Goal: Information Seeking & Learning: Learn about a topic

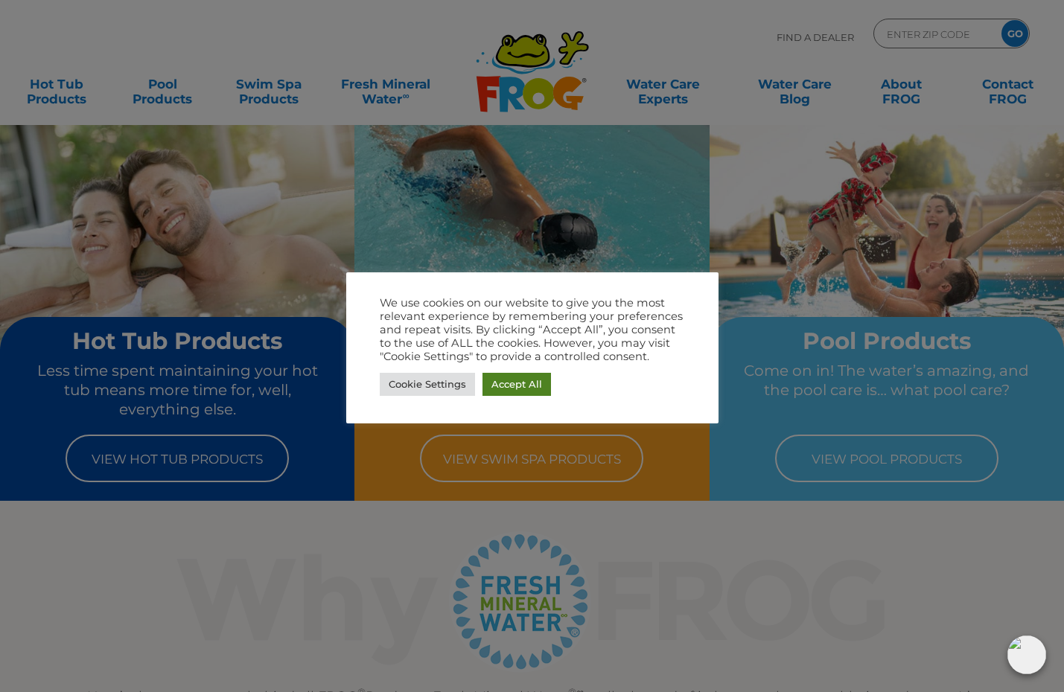
click at [510, 384] on link "Accept All" at bounding box center [516, 384] width 68 height 23
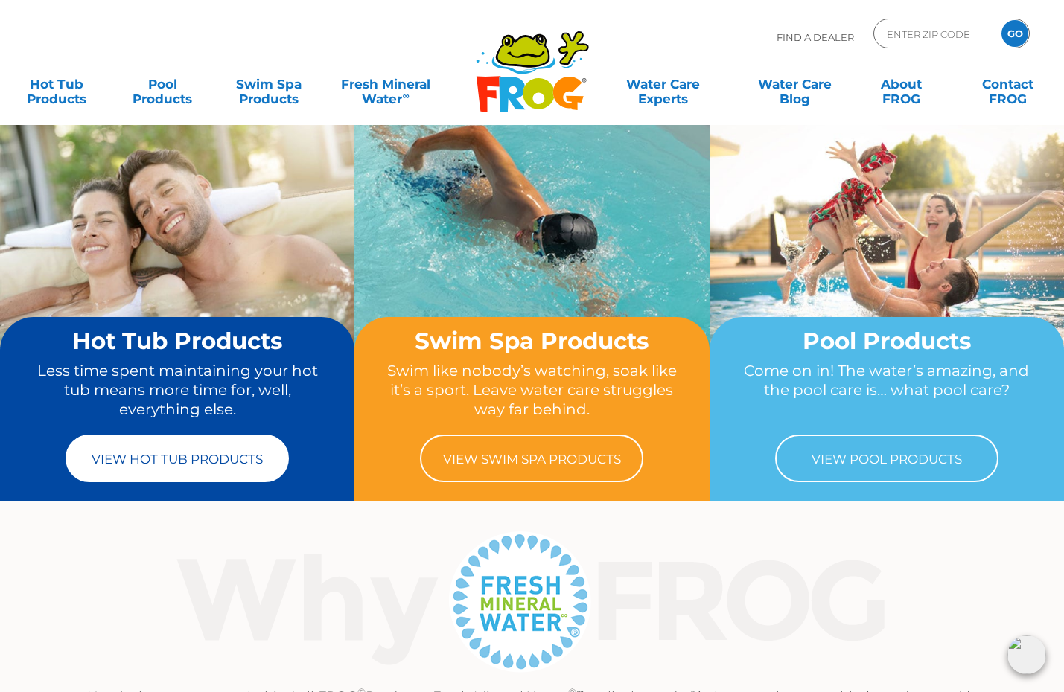
click at [213, 459] on link "View Hot Tub Products" at bounding box center [177, 459] width 223 height 48
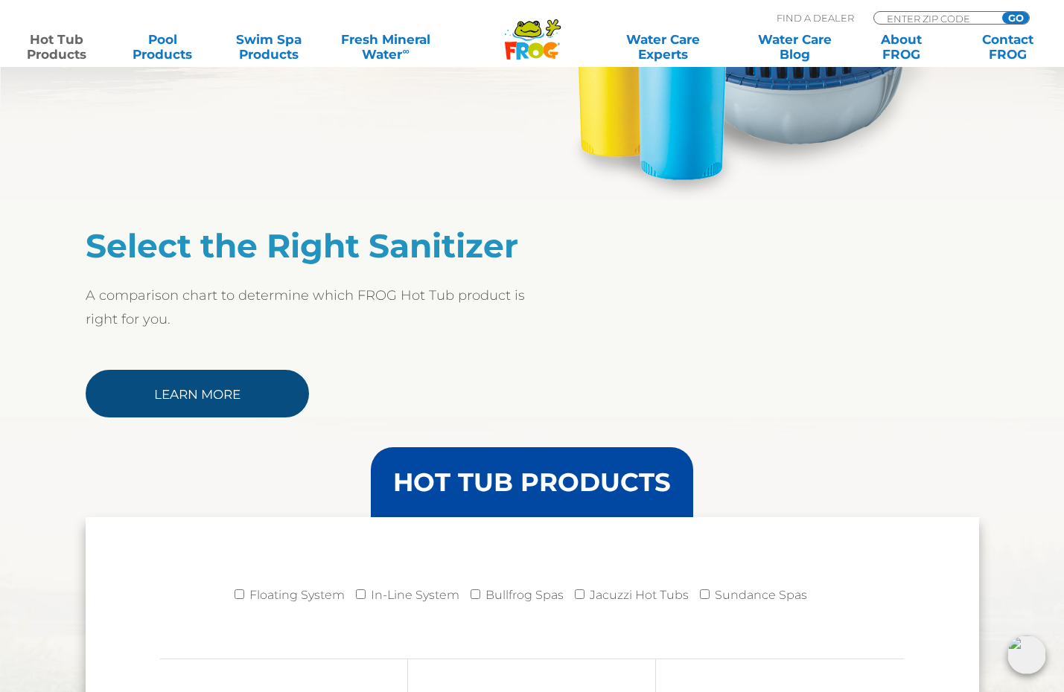
scroll to position [1083, 0]
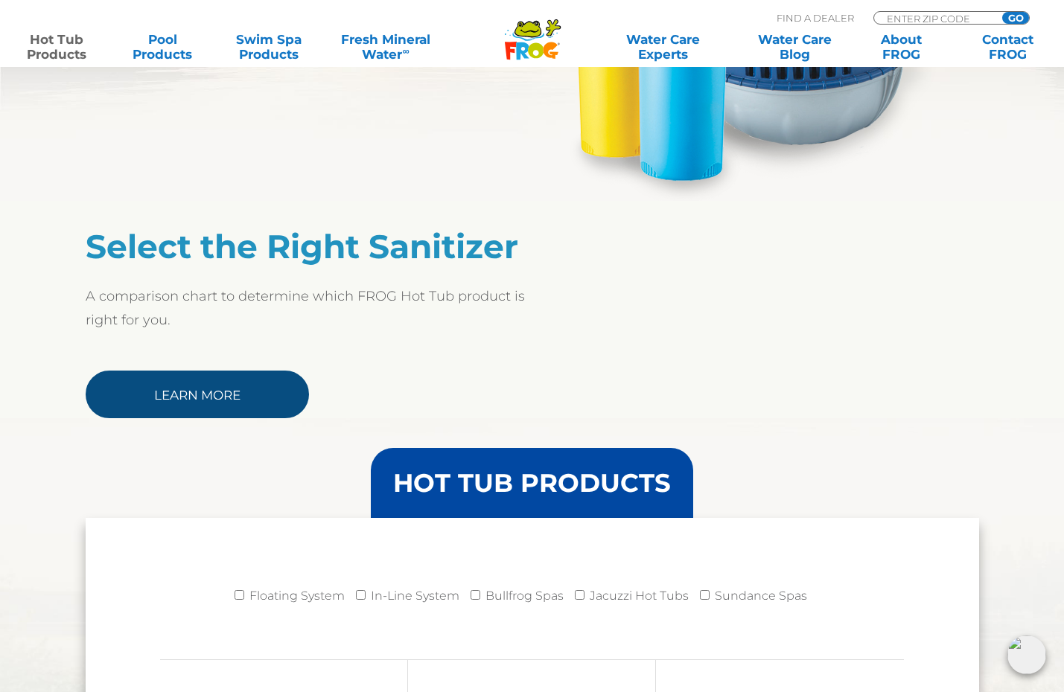
click at [228, 384] on link "Learn More" at bounding box center [197, 395] width 223 height 48
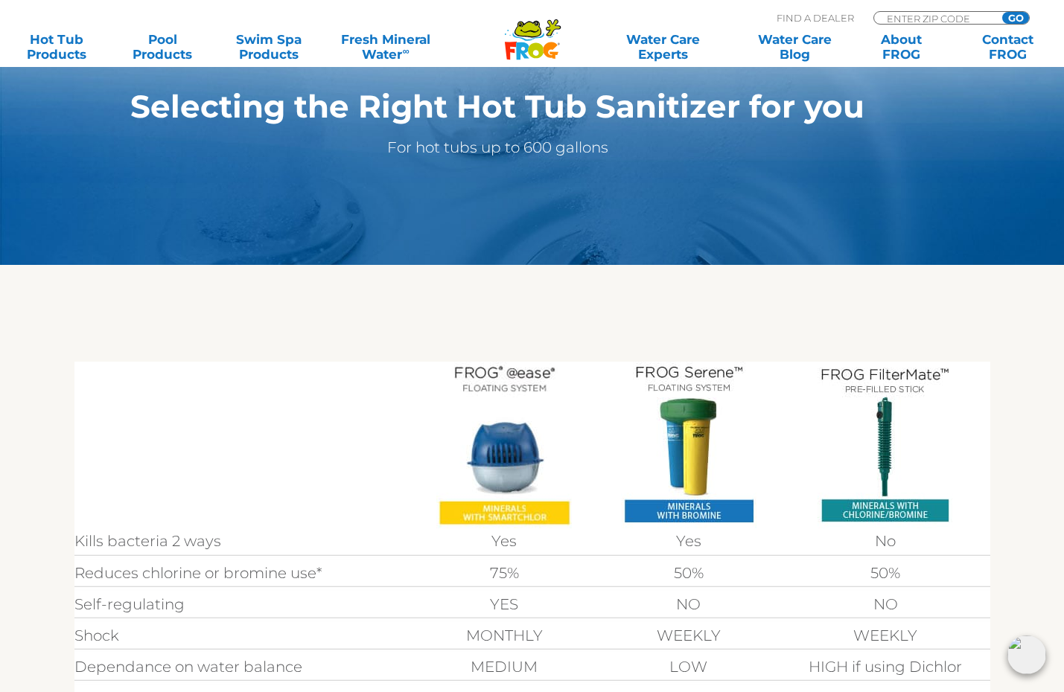
scroll to position [354, 0]
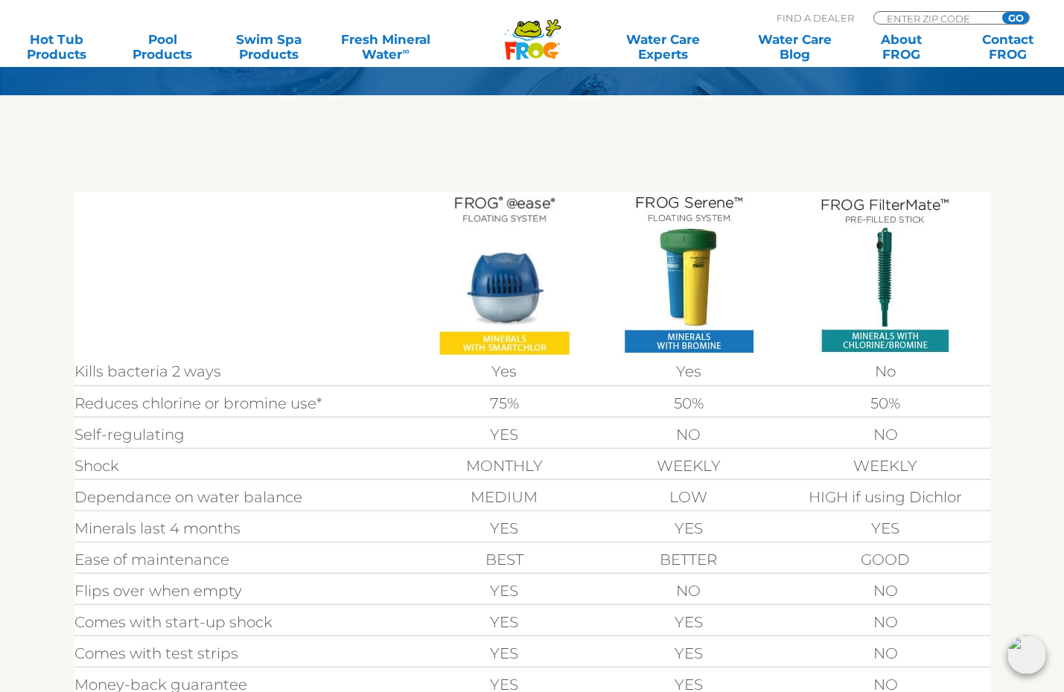
click at [494, 333] on img at bounding box center [503, 275] width 135 height 167
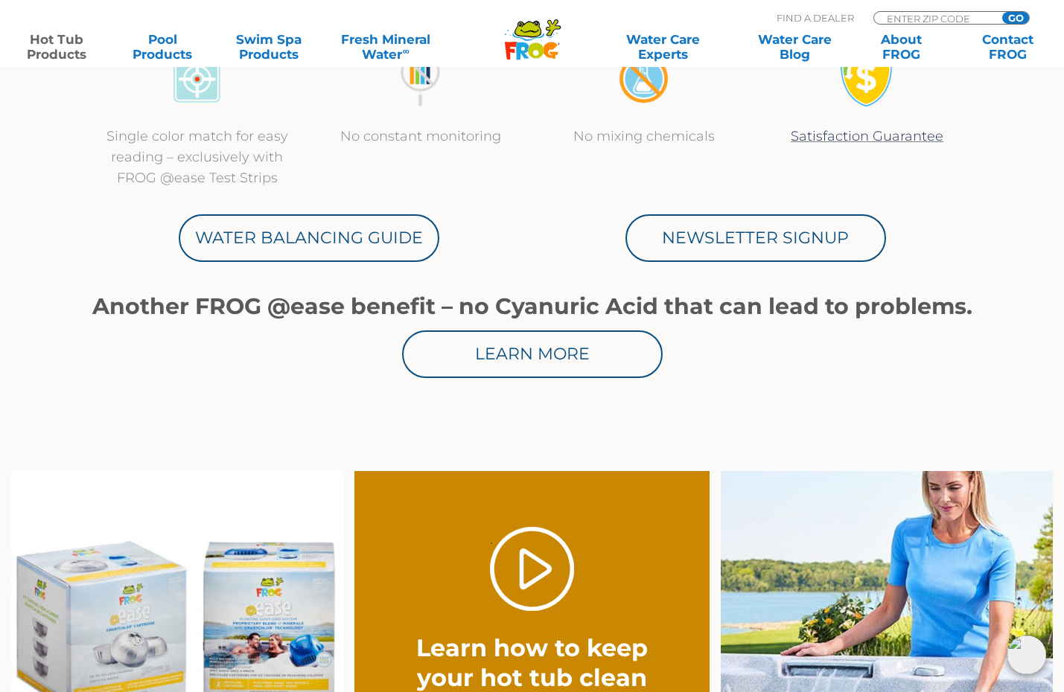
scroll to position [762, 0]
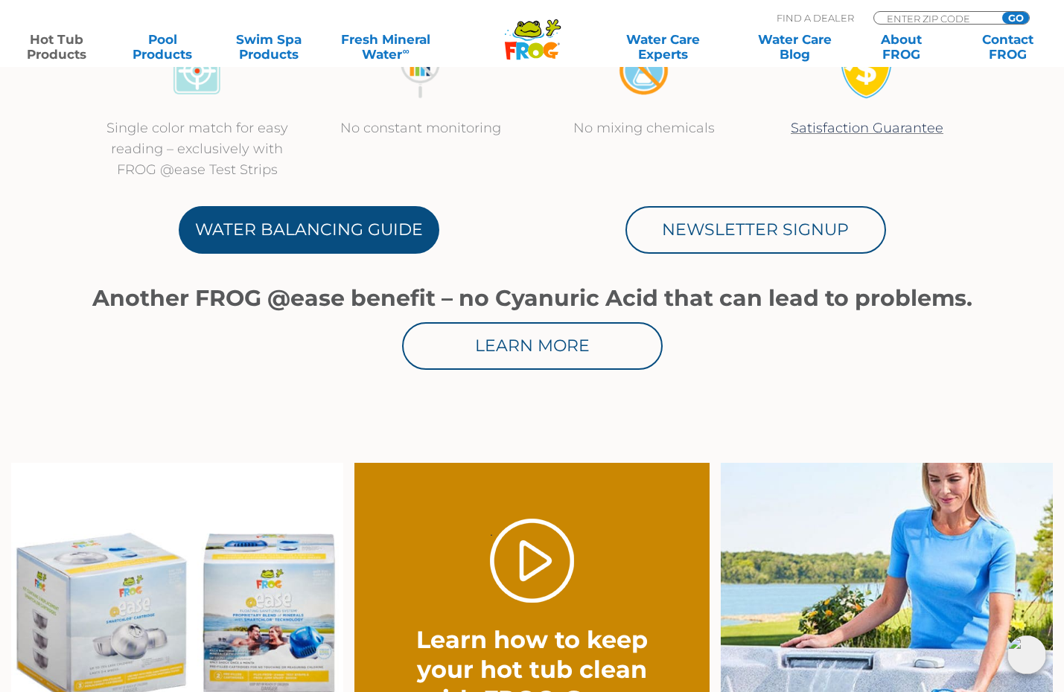
click at [407, 217] on link "Water Balancing Guide" at bounding box center [309, 230] width 261 height 48
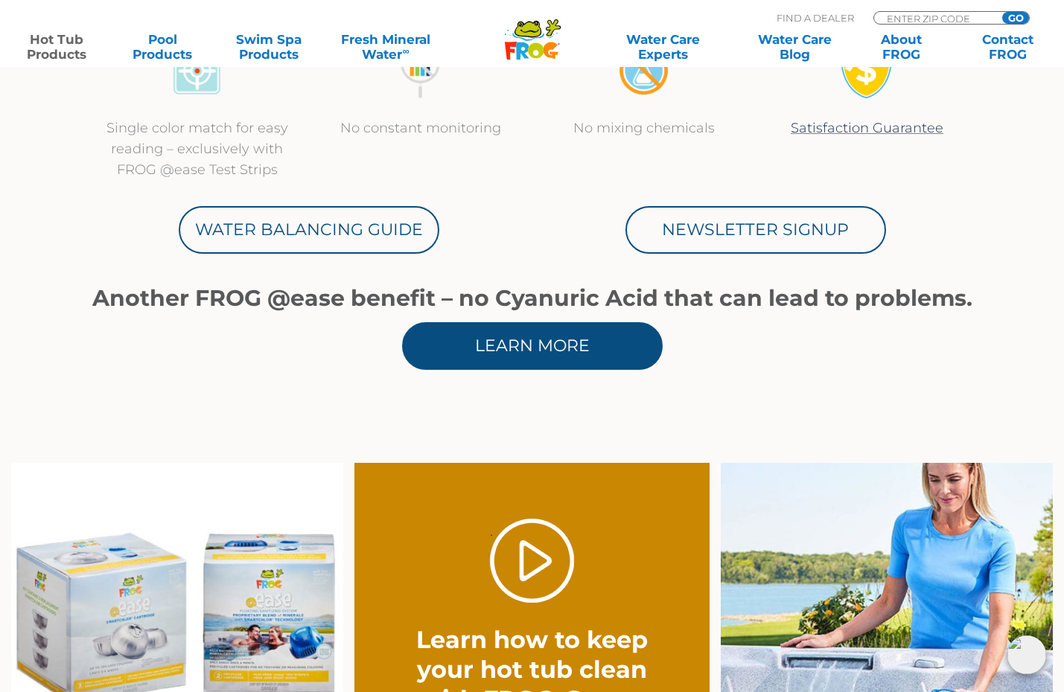
click at [610, 331] on link "Learn More" at bounding box center [532, 346] width 261 height 48
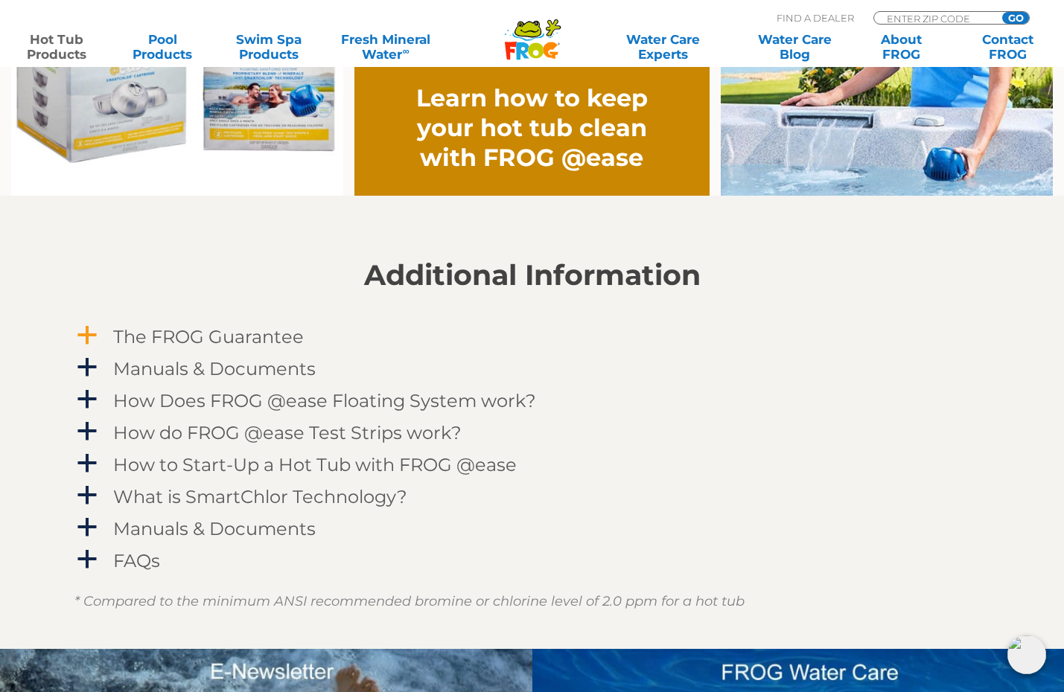
scroll to position [1305, 0]
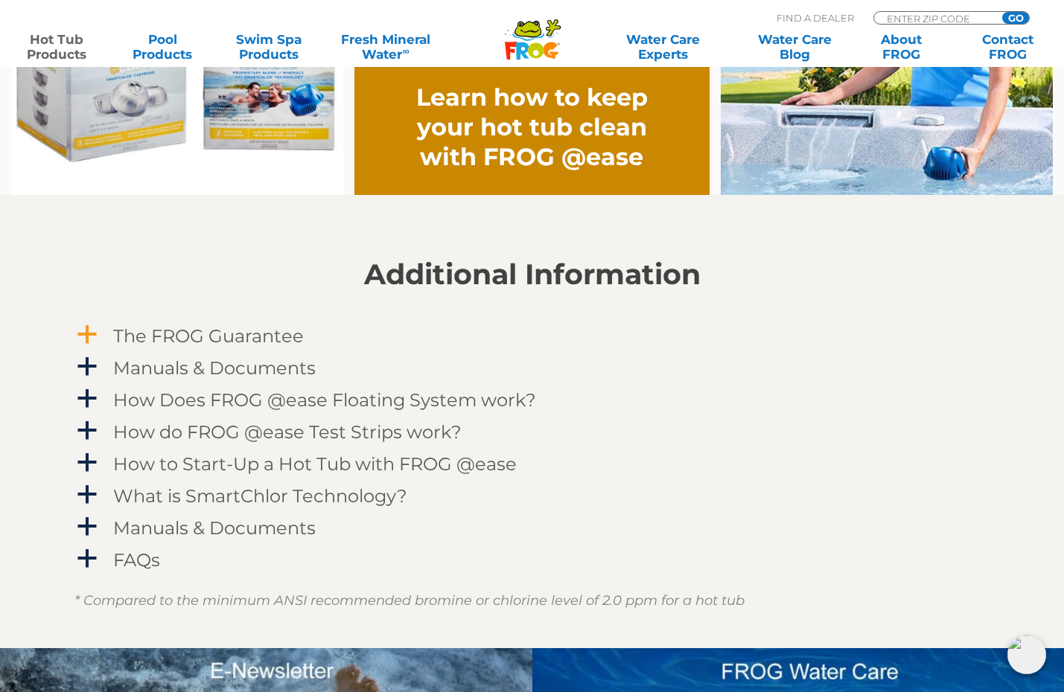
click at [87, 339] on span "a" at bounding box center [87, 335] width 22 height 22
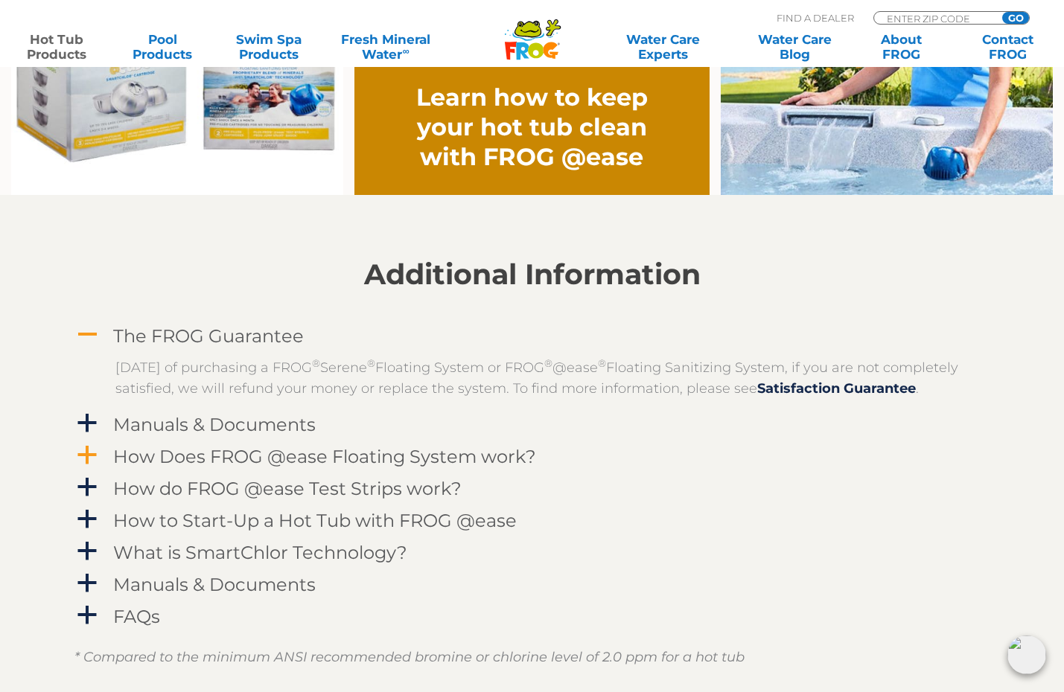
click at [93, 467] on span "a" at bounding box center [87, 455] width 22 height 22
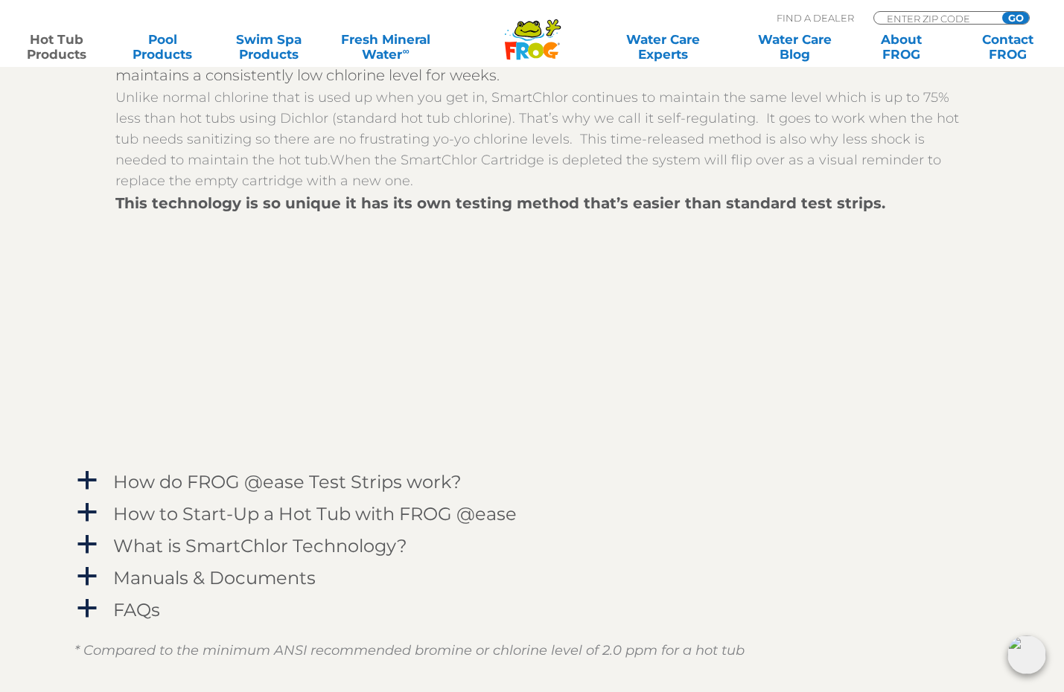
scroll to position [1773, 0]
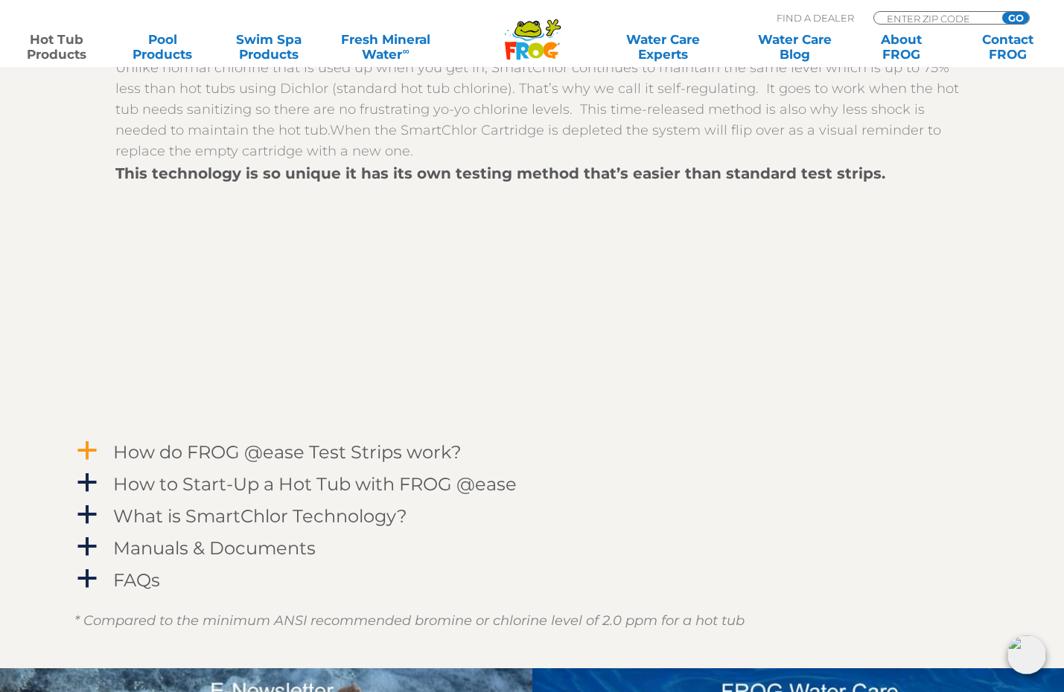
click at [95, 462] on span "a" at bounding box center [87, 451] width 22 height 22
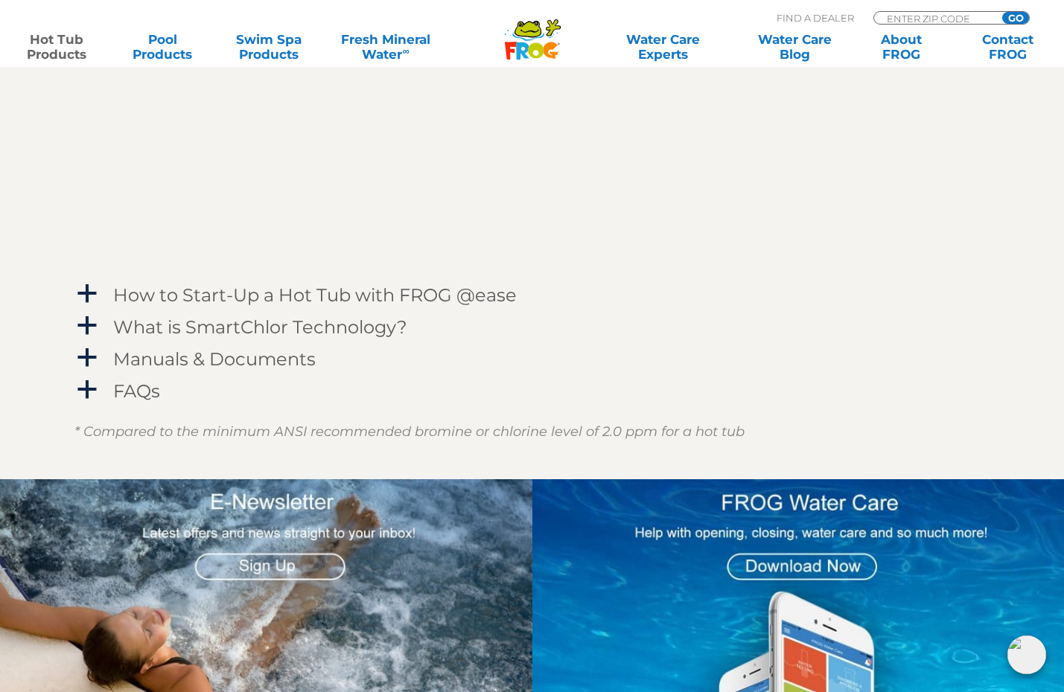
scroll to position [2391, 0]
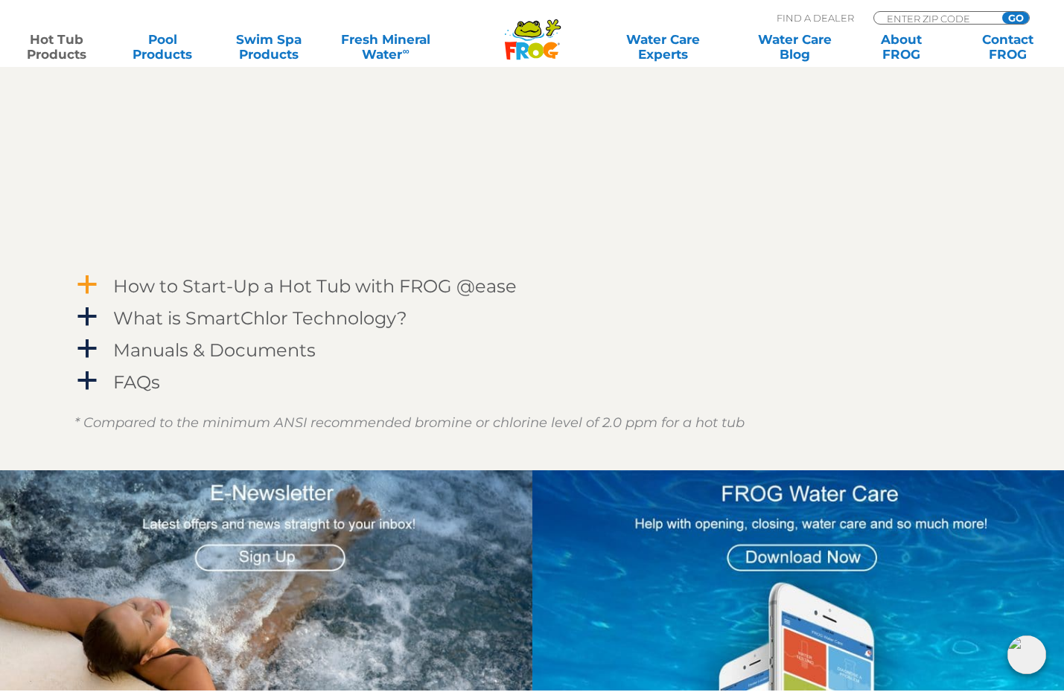
click at [94, 296] on span "a" at bounding box center [87, 285] width 22 height 22
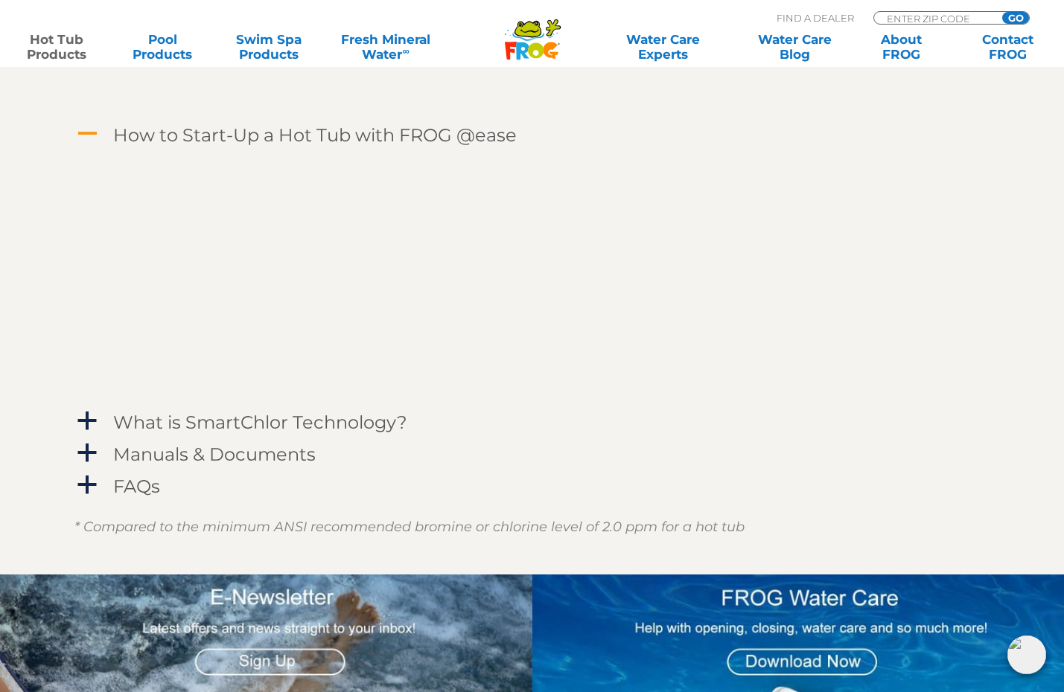
scroll to position [2605, 0]
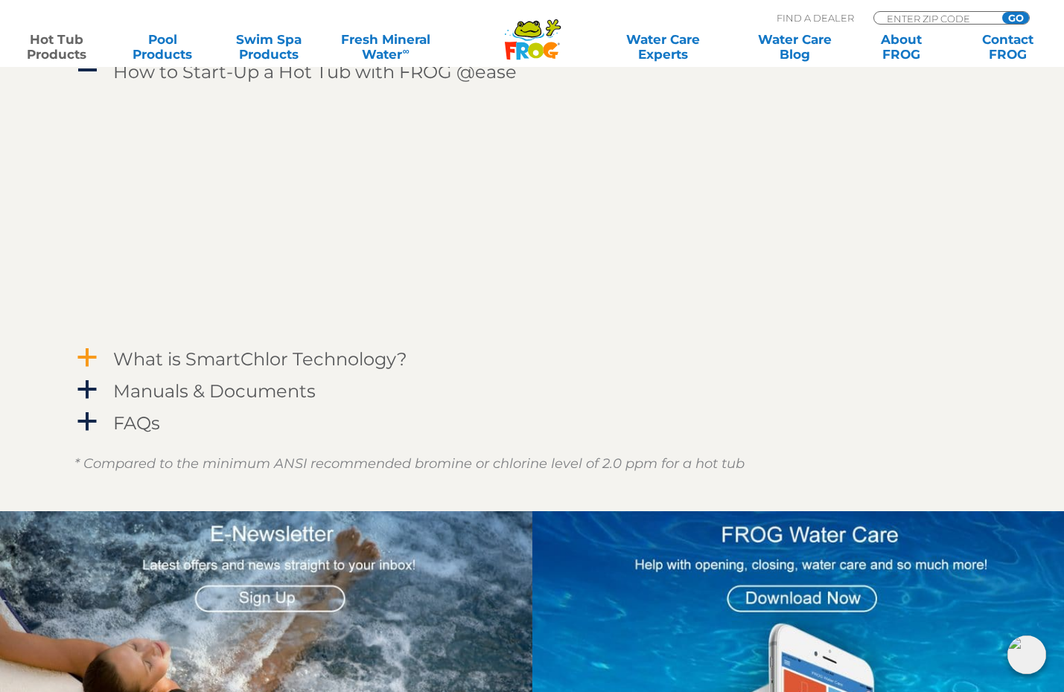
click at [84, 369] on span "a" at bounding box center [87, 358] width 22 height 22
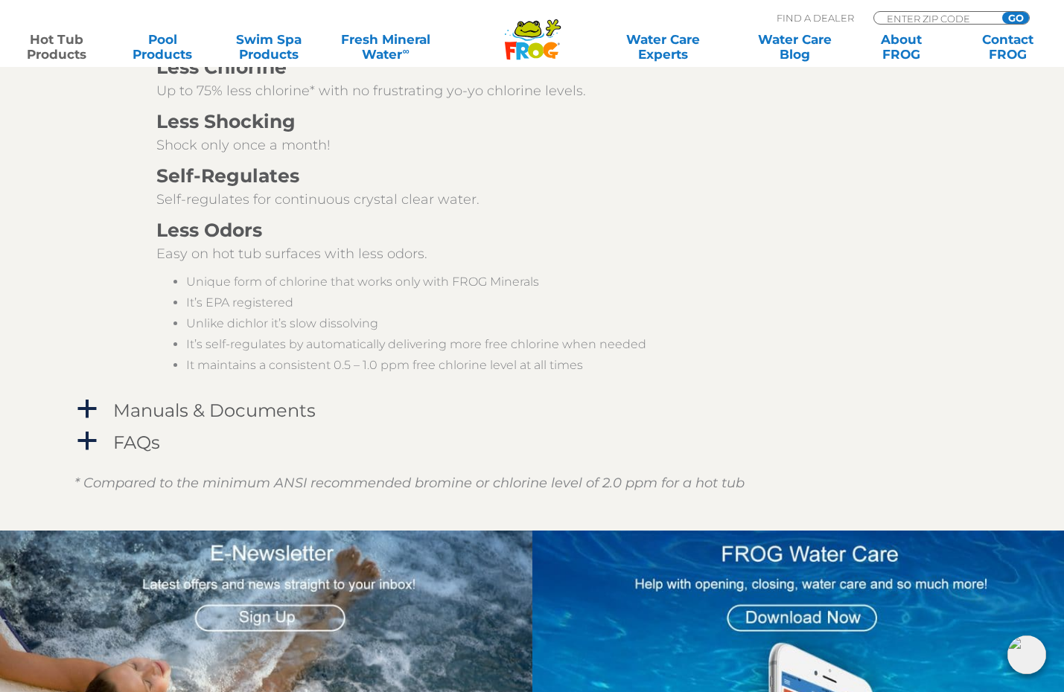
scroll to position [3211, 0]
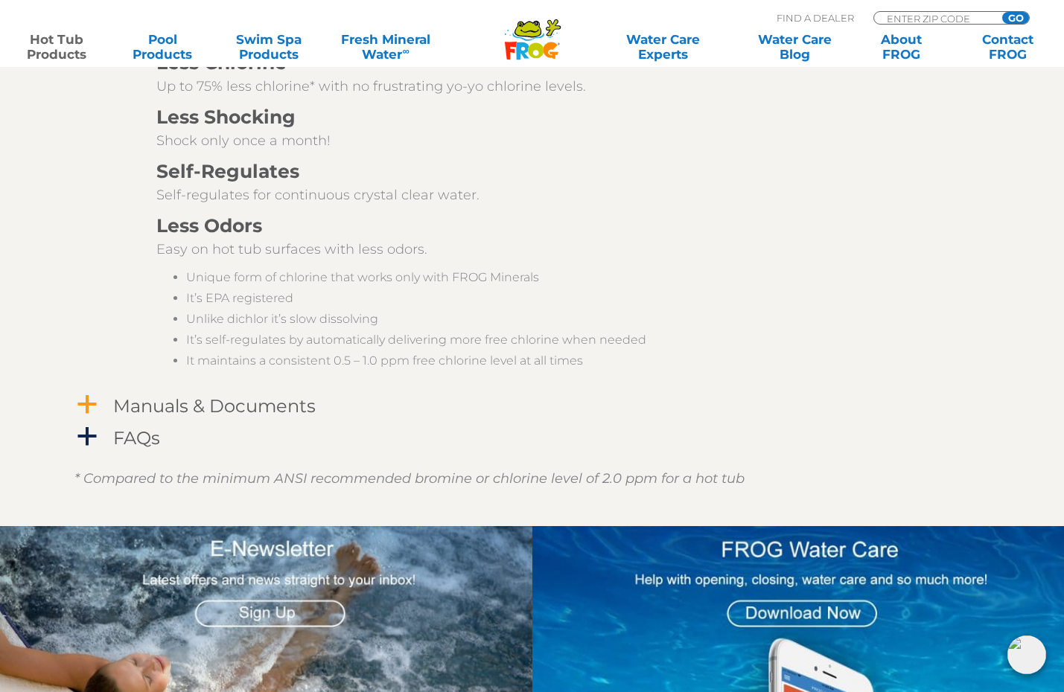
click at [86, 416] on span "a" at bounding box center [87, 405] width 22 height 22
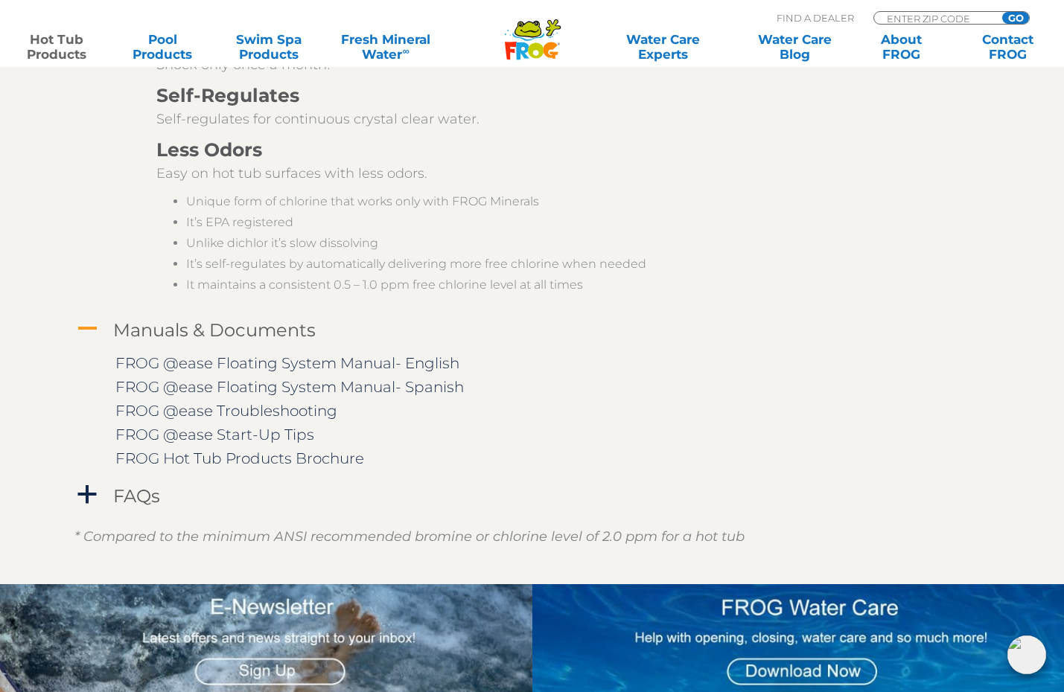
scroll to position [3381, 0]
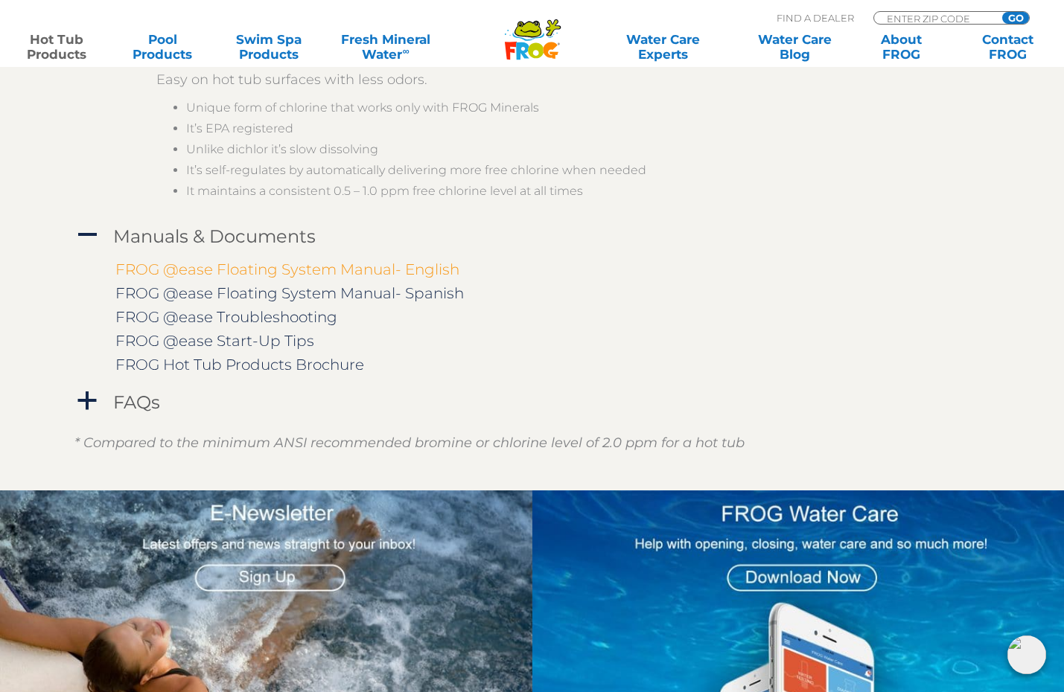
click at [234, 278] on link "FROG @ease Floating System Manual- English" at bounding box center [287, 270] width 344 height 18
click at [237, 374] on link "FROG Hot Tub Products Brochure" at bounding box center [239, 365] width 249 height 18
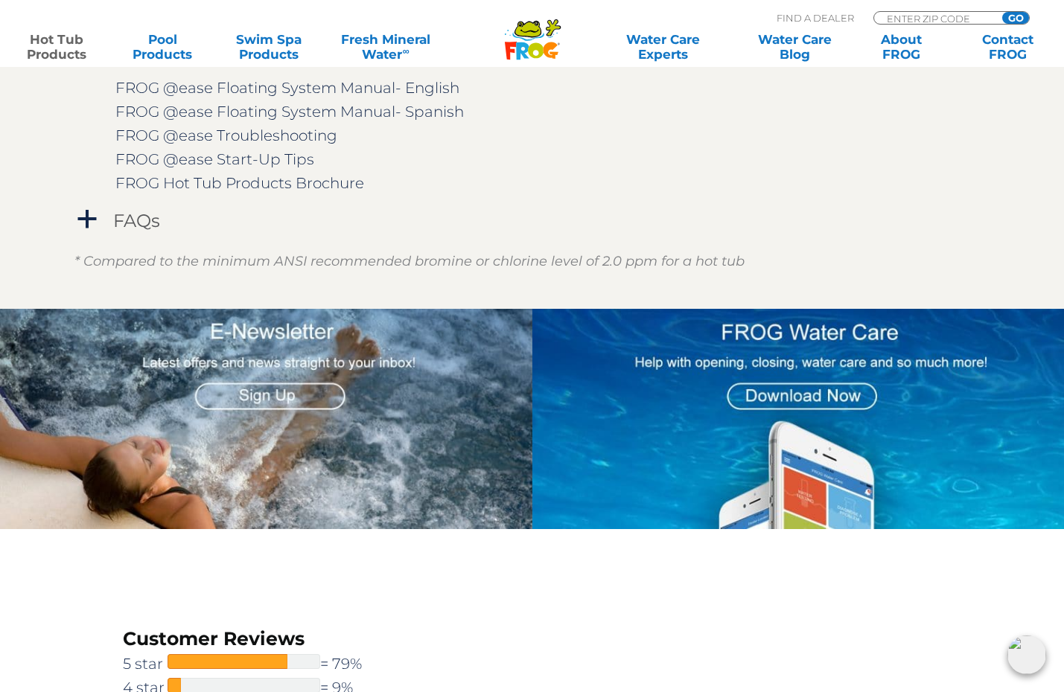
scroll to position [3567, 0]
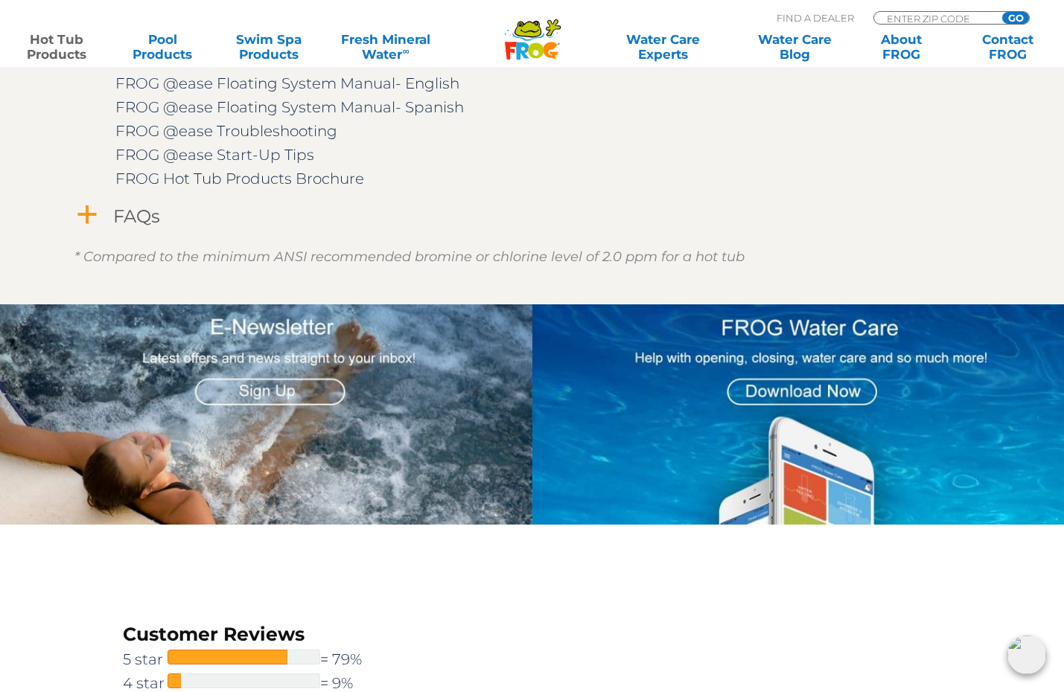
click at [98, 230] on link "a FAQs" at bounding box center [532, 216] width 916 height 28
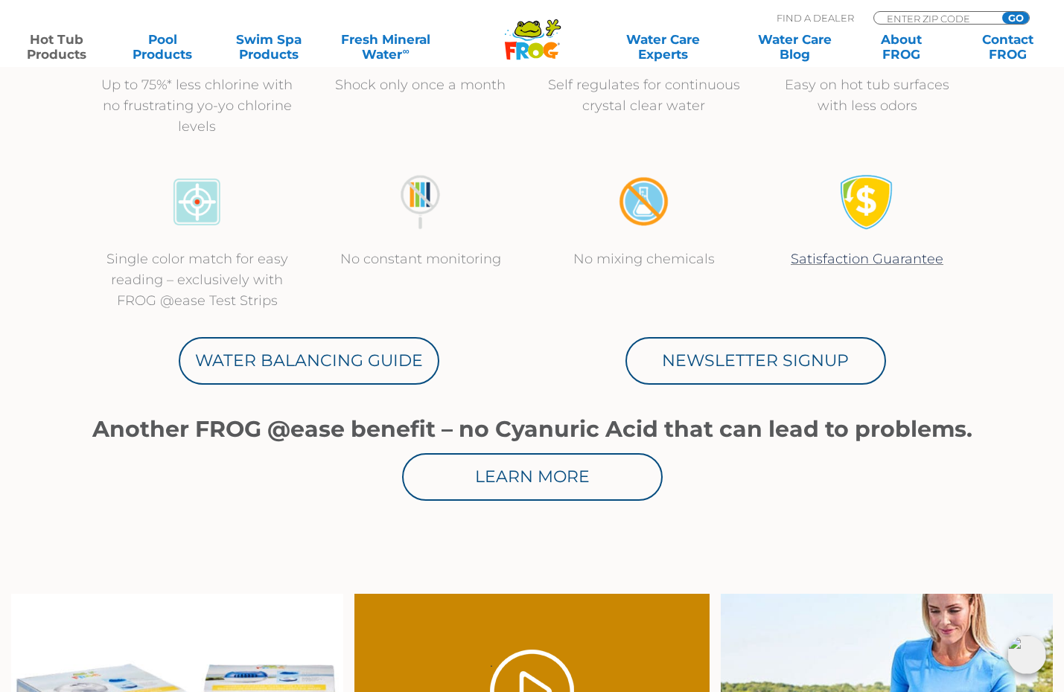
scroll to position [0, 0]
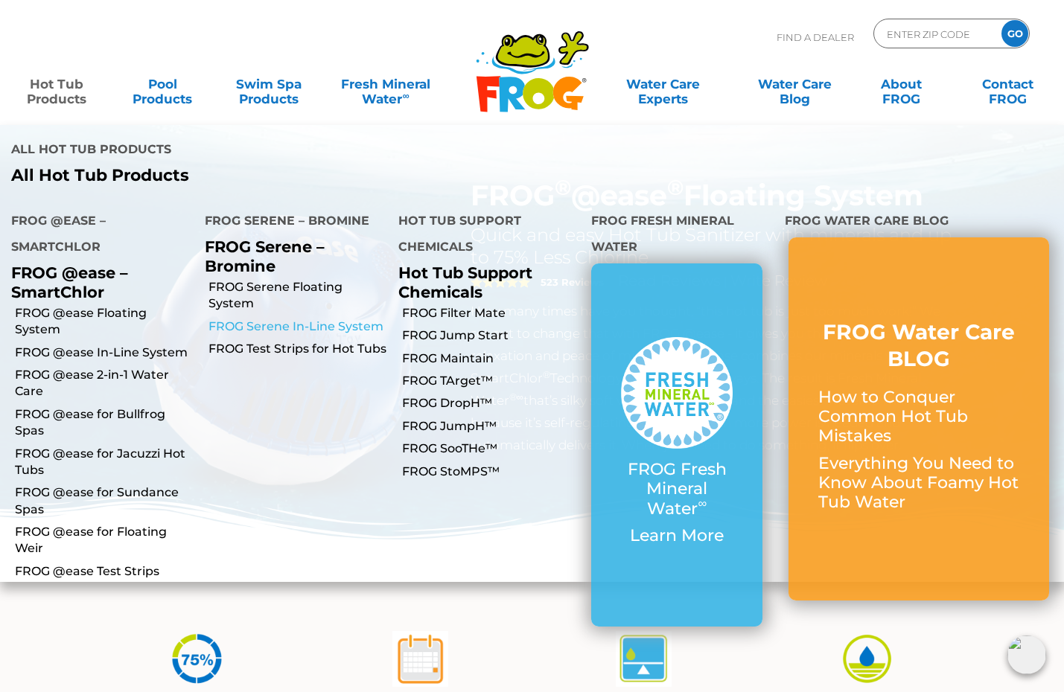
click at [230, 319] on link "FROG Serene In-Line System" at bounding box center [297, 327] width 179 height 16
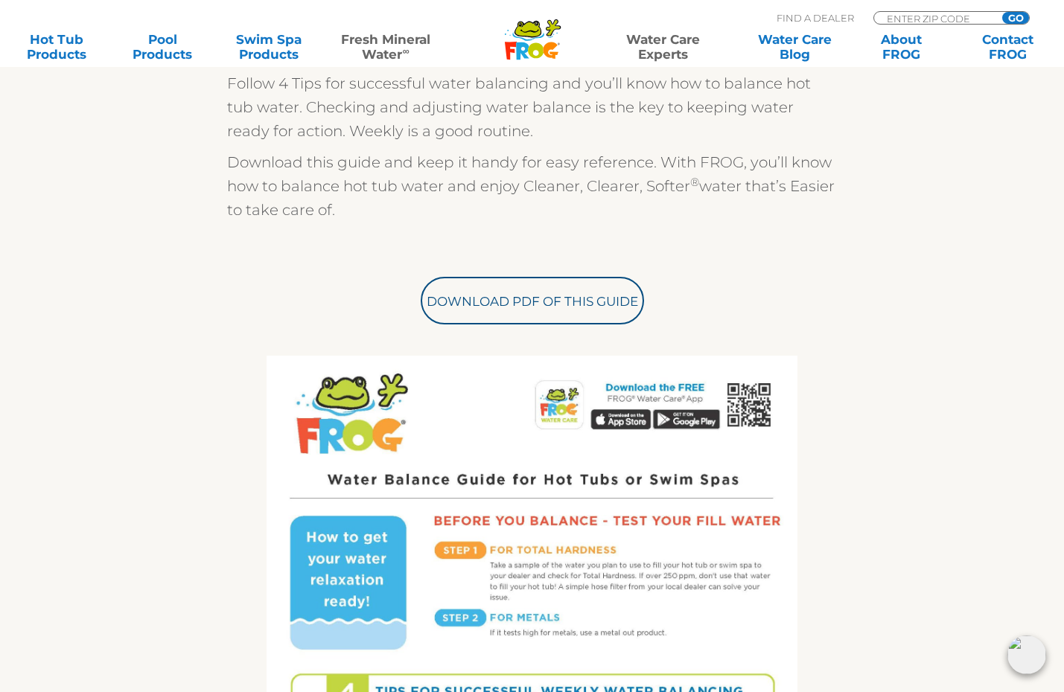
scroll to position [415, 0]
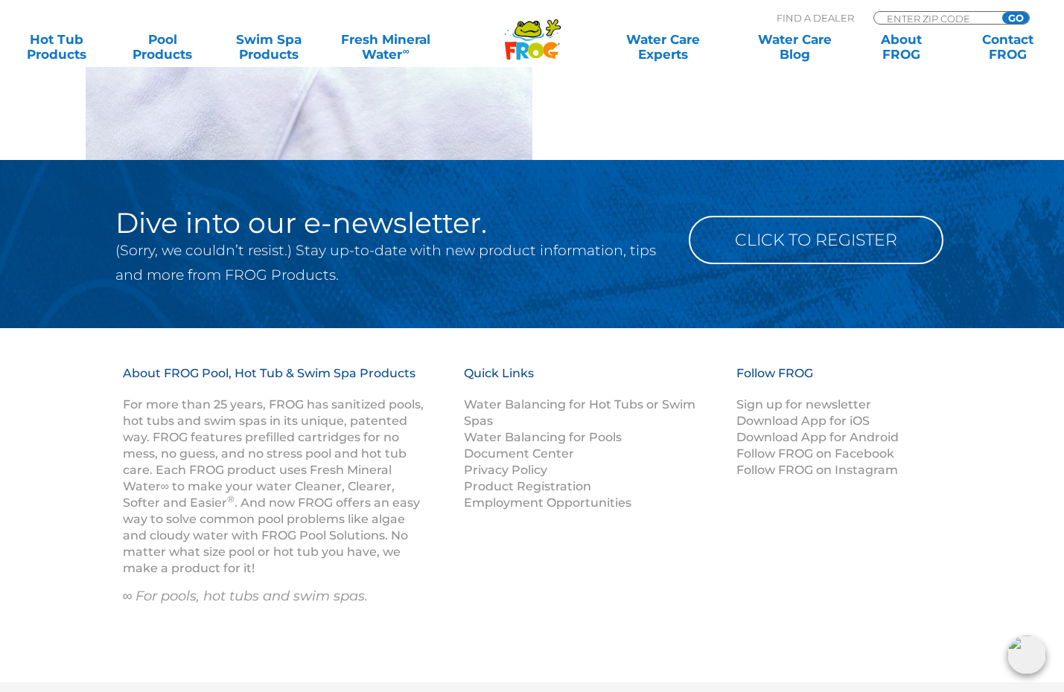
scroll to position [2483, 0]
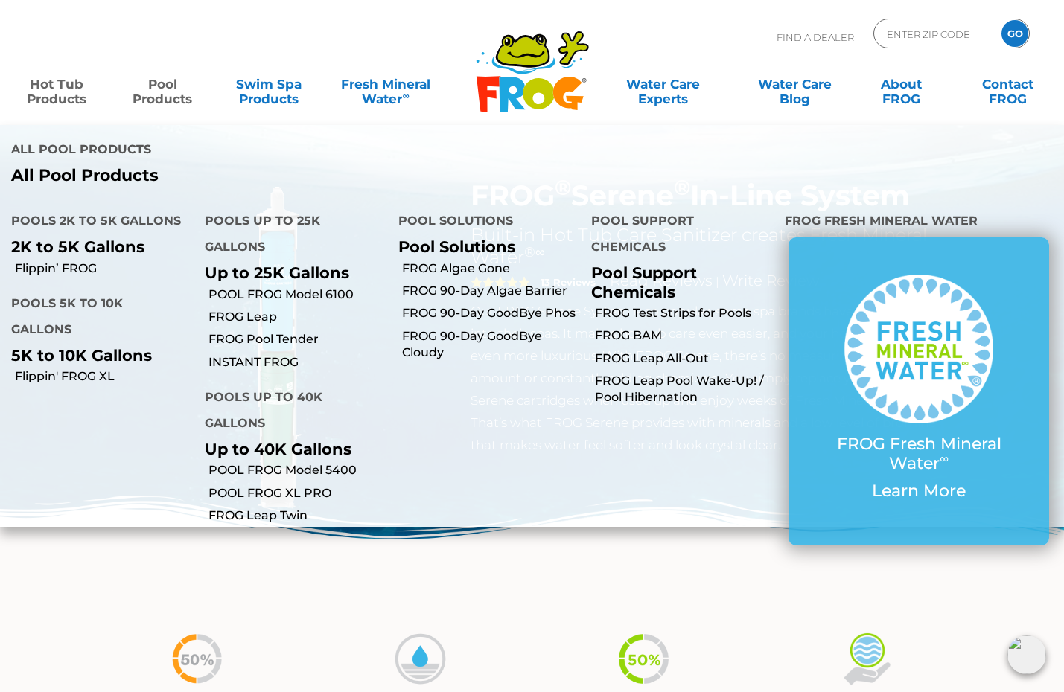
click at [134, 166] on p "All Pool Products" at bounding box center [266, 175] width 510 height 19
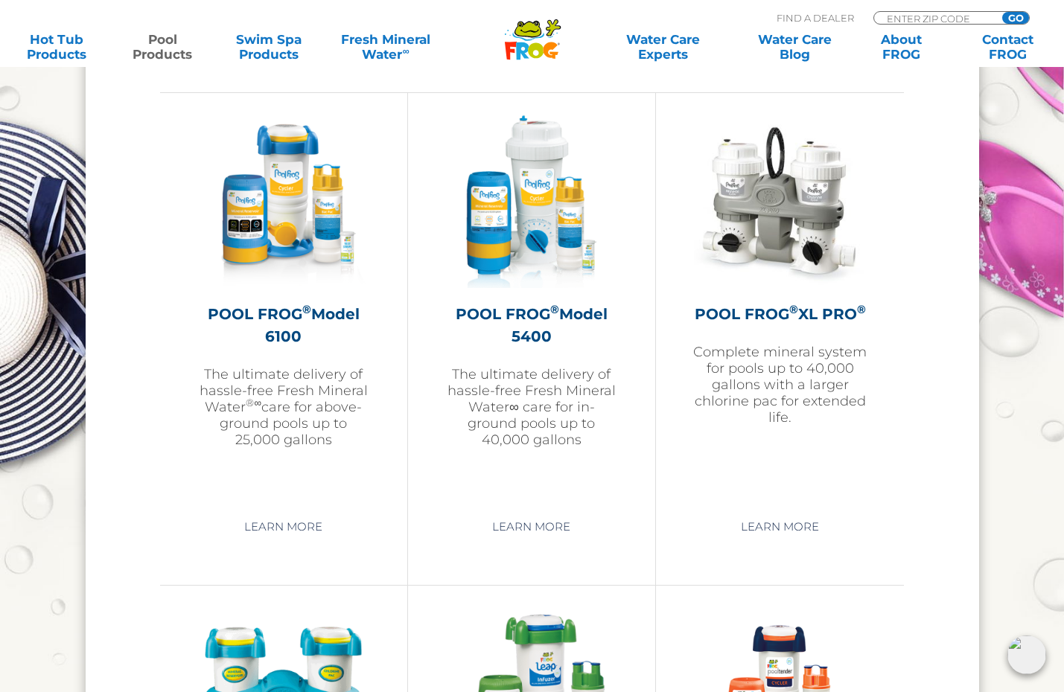
scroll to position [2190, 0]
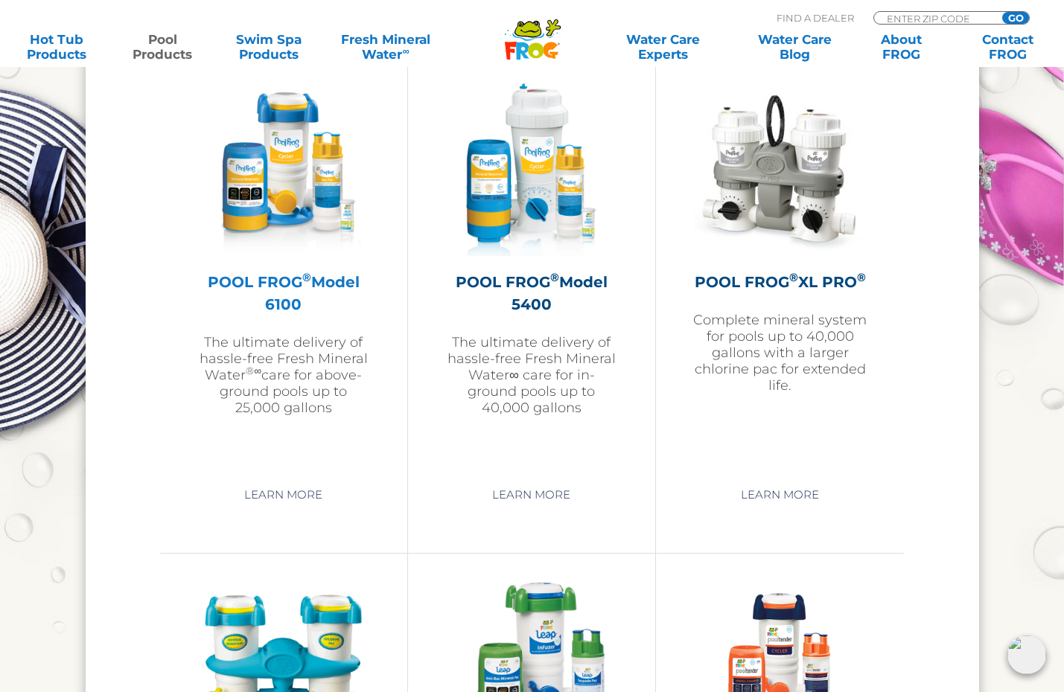
click at [288, 284] on h2 "POOL FROG ® Model 6100" at bounding box center [283, 293] width 173 height 45
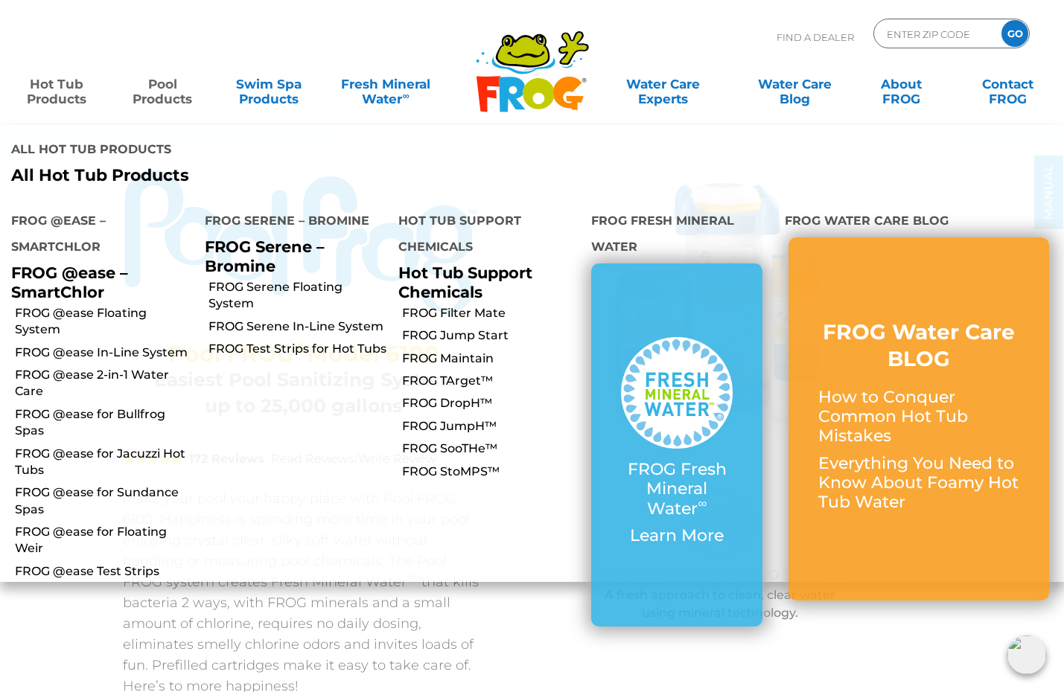
click at [236, 237] on p "FROG Serene – Bromine" at bounding box center [290, 255] width 171 height 37
click at [257, 341] on link "FROG Test Strips for Hot Tubs" at bounding box center [297, 349] width 179 height 16
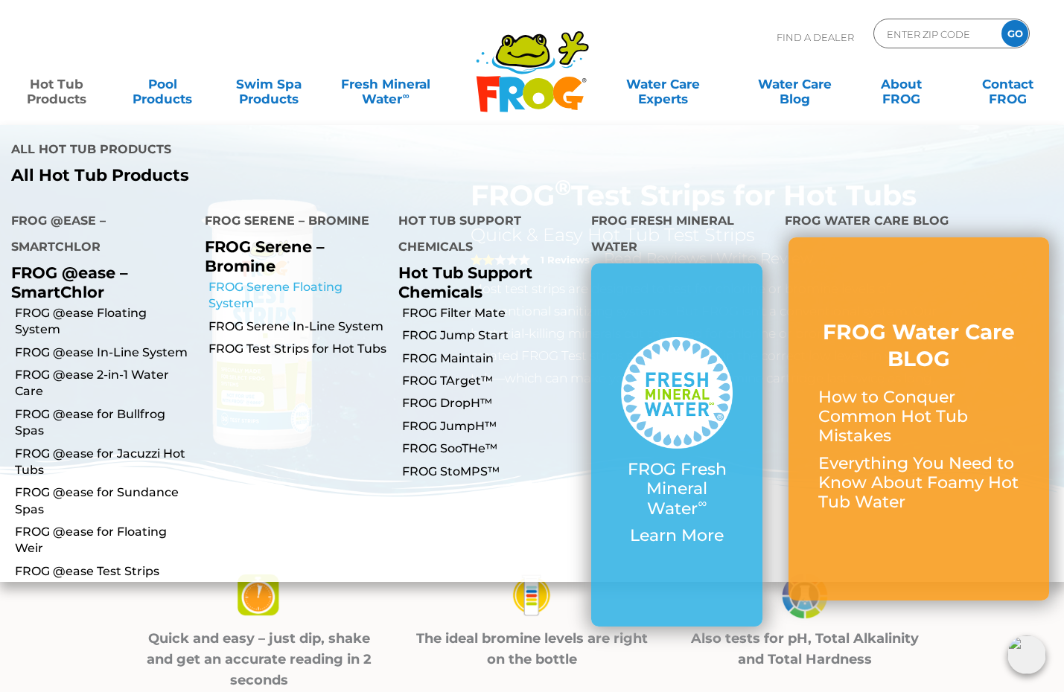
click at [228, 279] on link "FROG Serene Floating System" at bounding box center [297, 295] width 179 height 33
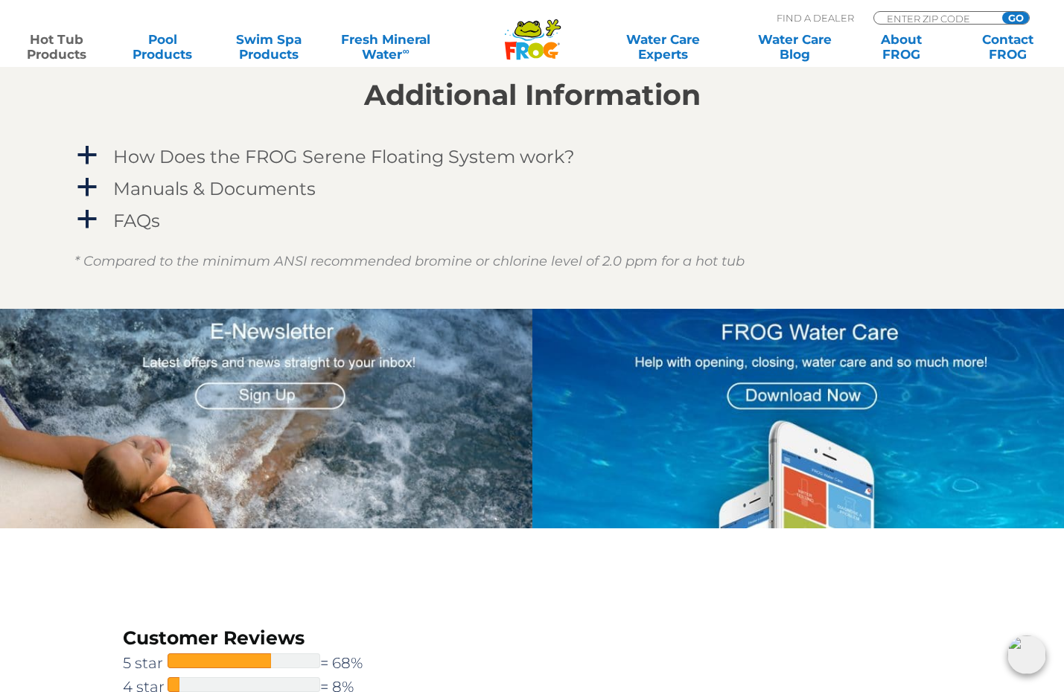
scroll to position [1385, 0]
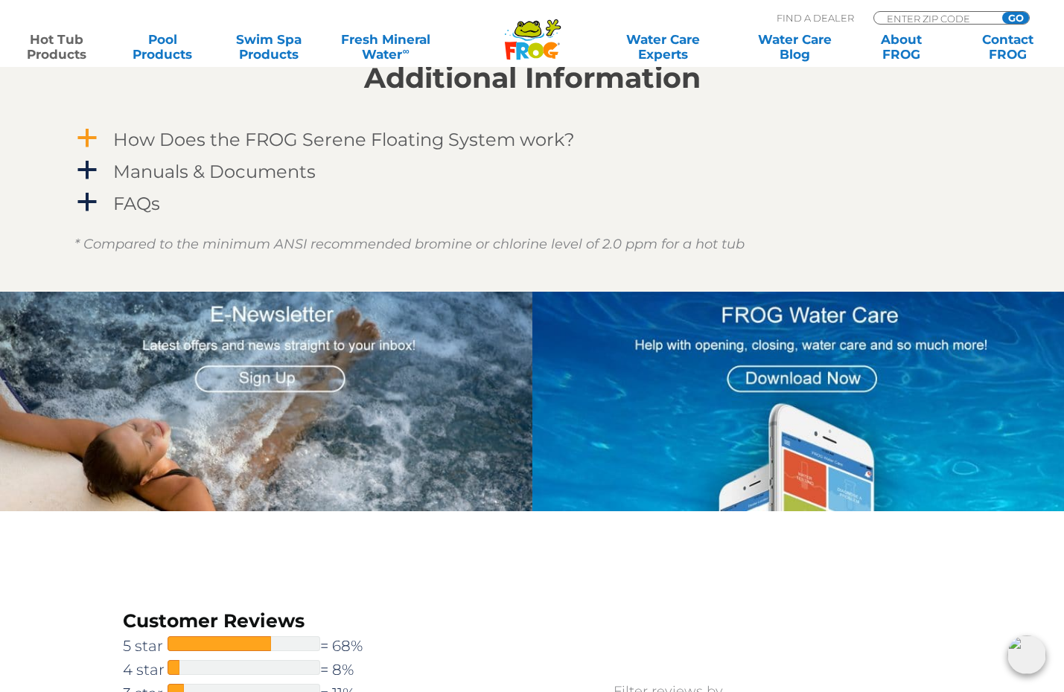
click at [86, 135] on span "a" at bounding box center [87, 138] width 22 height 22
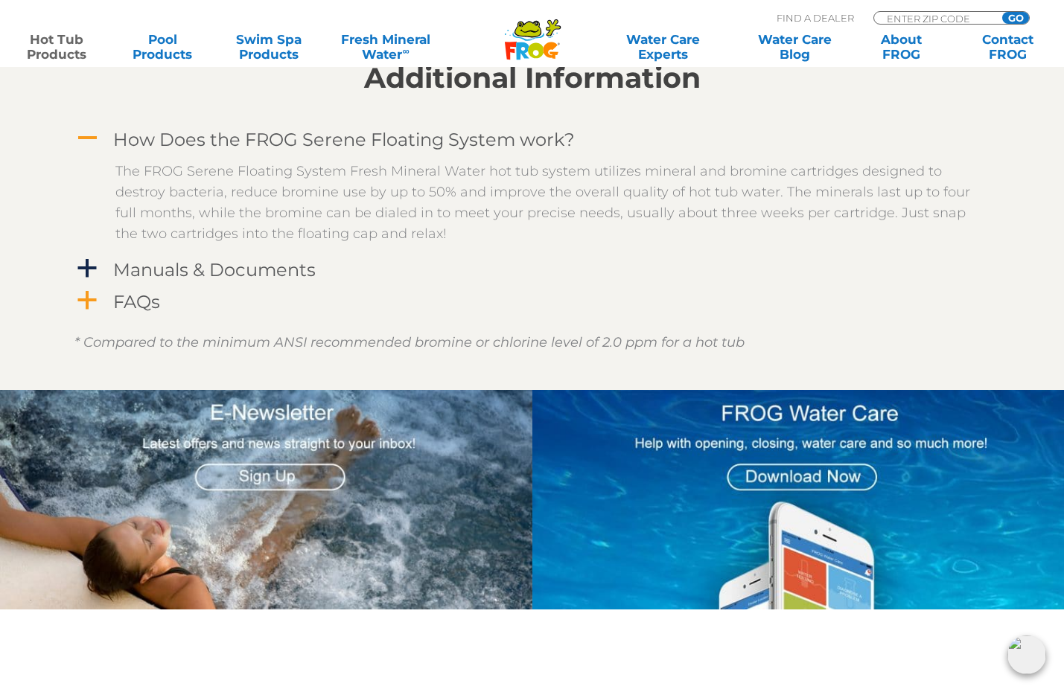
click at [94, 310] on span "a" at bounding box center [87, 301] width 22 height 22
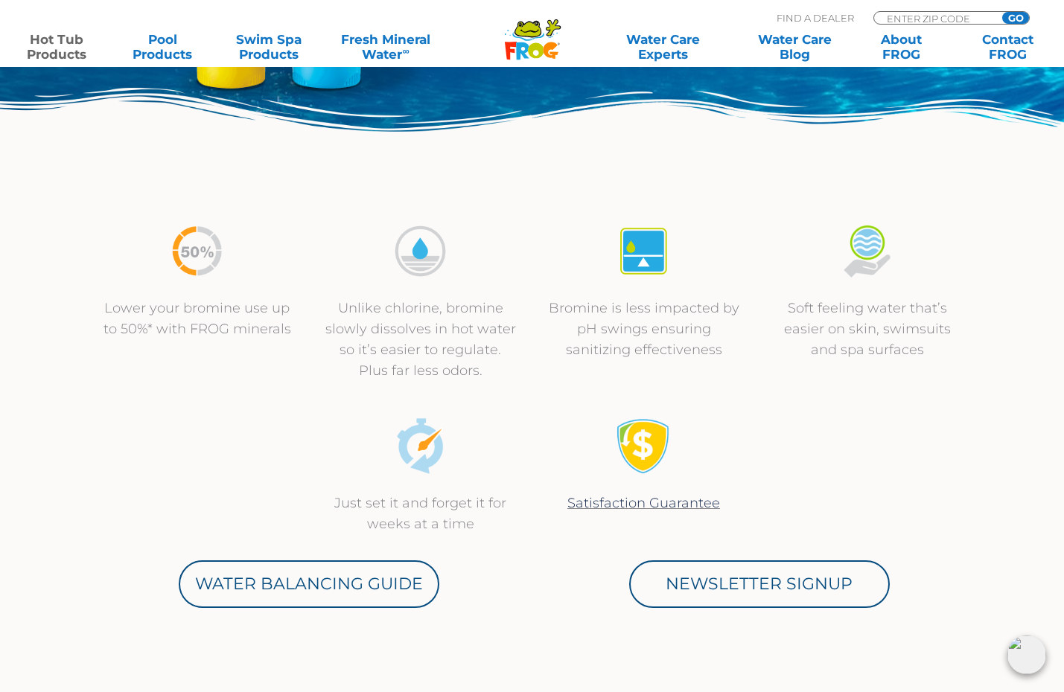
scroll to position [406, 0]
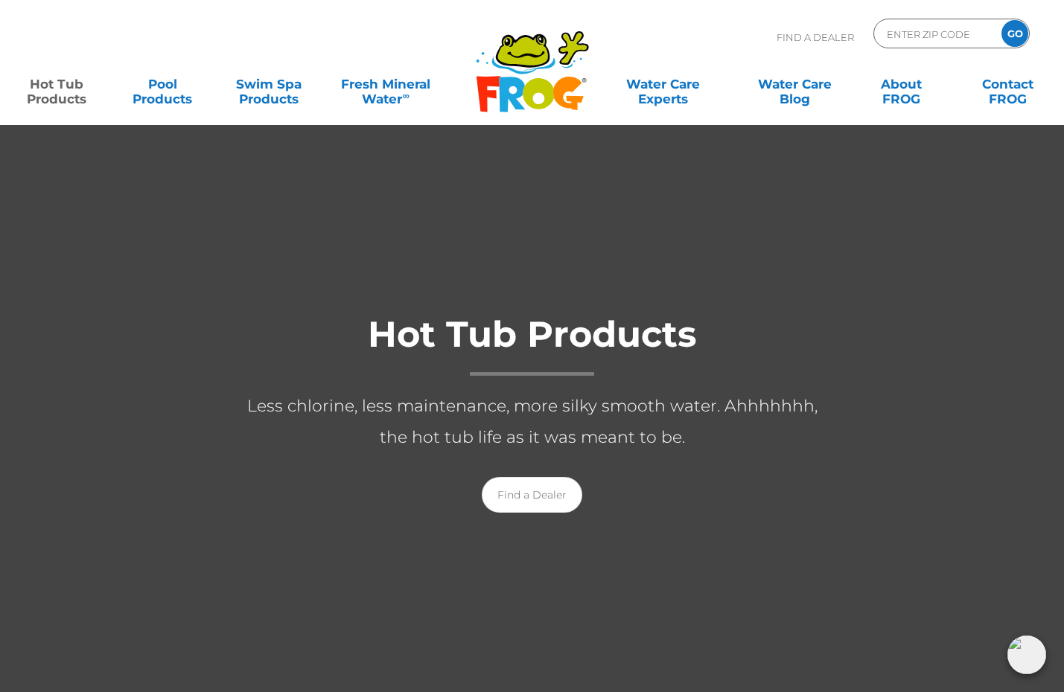
scroll to position [47, 0]
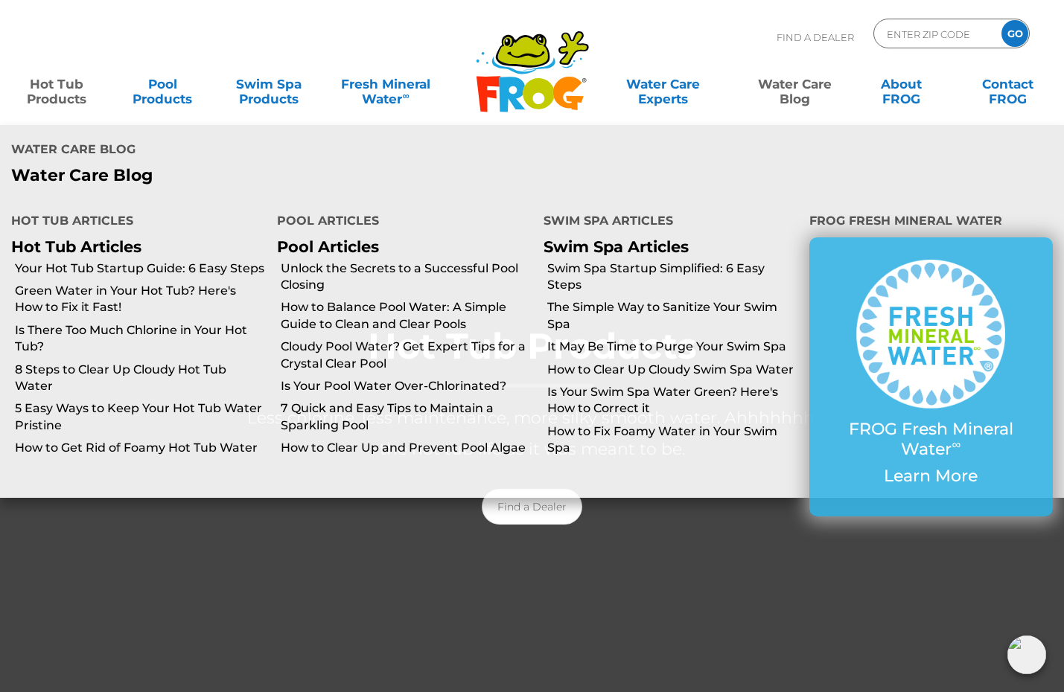
click at [789, 95] on link "Water Care Blog" at bounding box center [794, 84] width 83 height 30
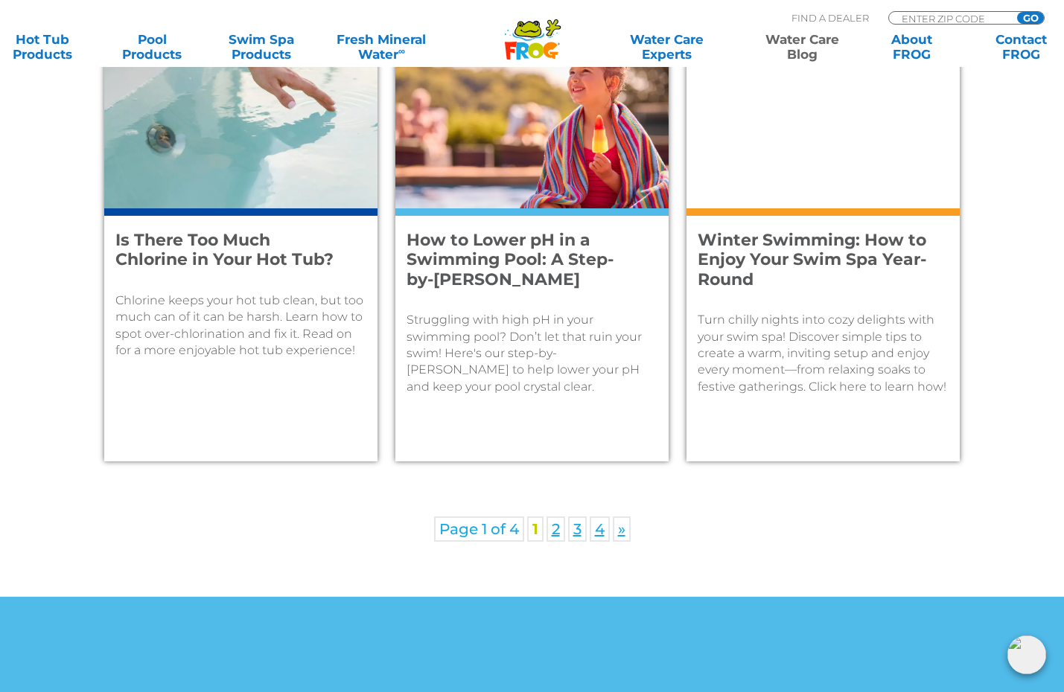
scroll to position [2144, 0]
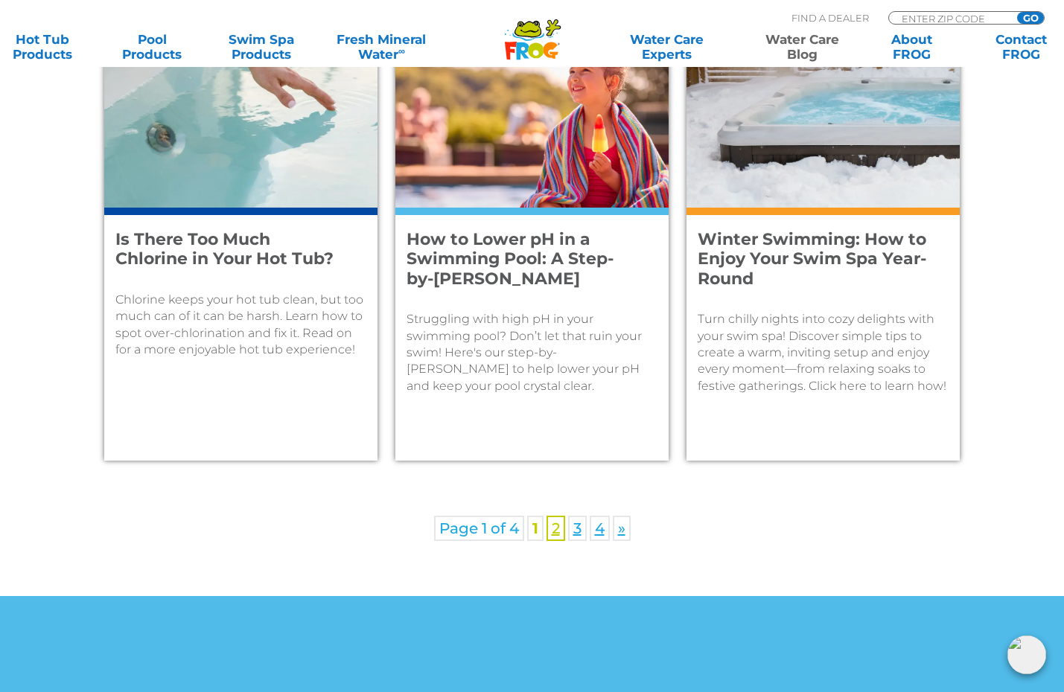
click at [555, 534] on link "2" at bounding box center [555, 528] width 19 height 25
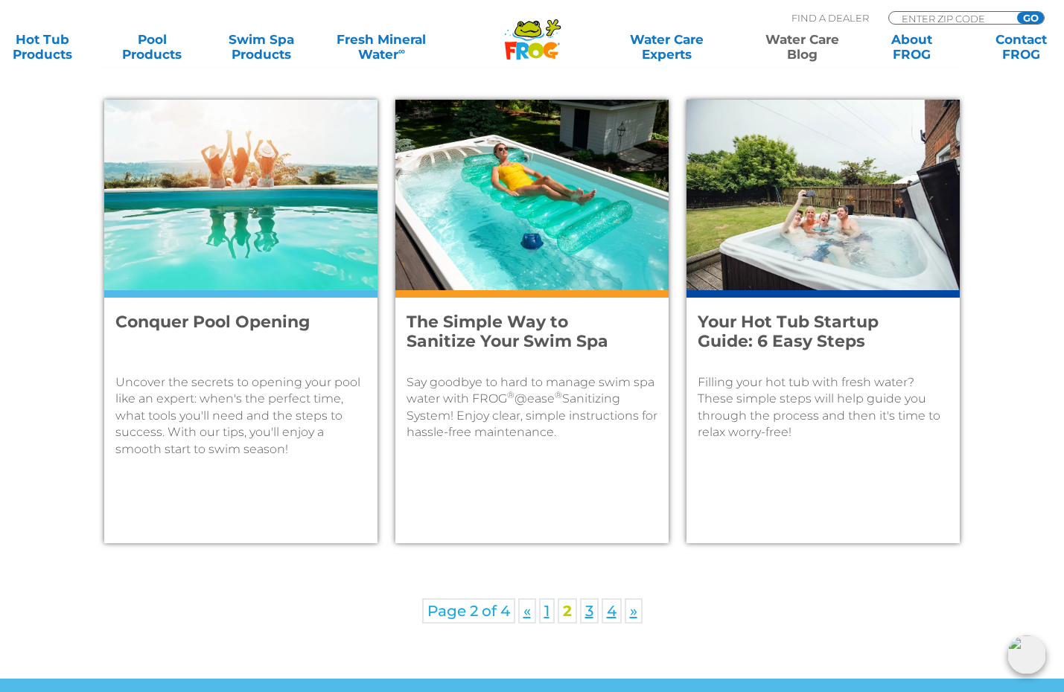
scroll to position [2079, 0]
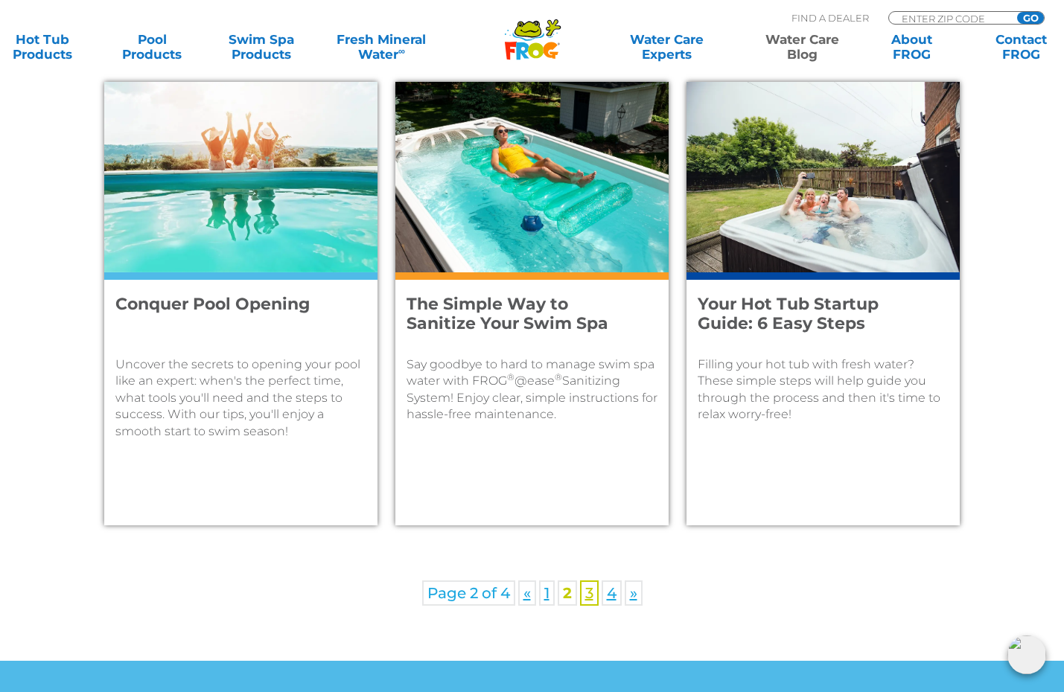
click at [587, 593] on link "3" at bounding box center [589, 593] width 19 height 25
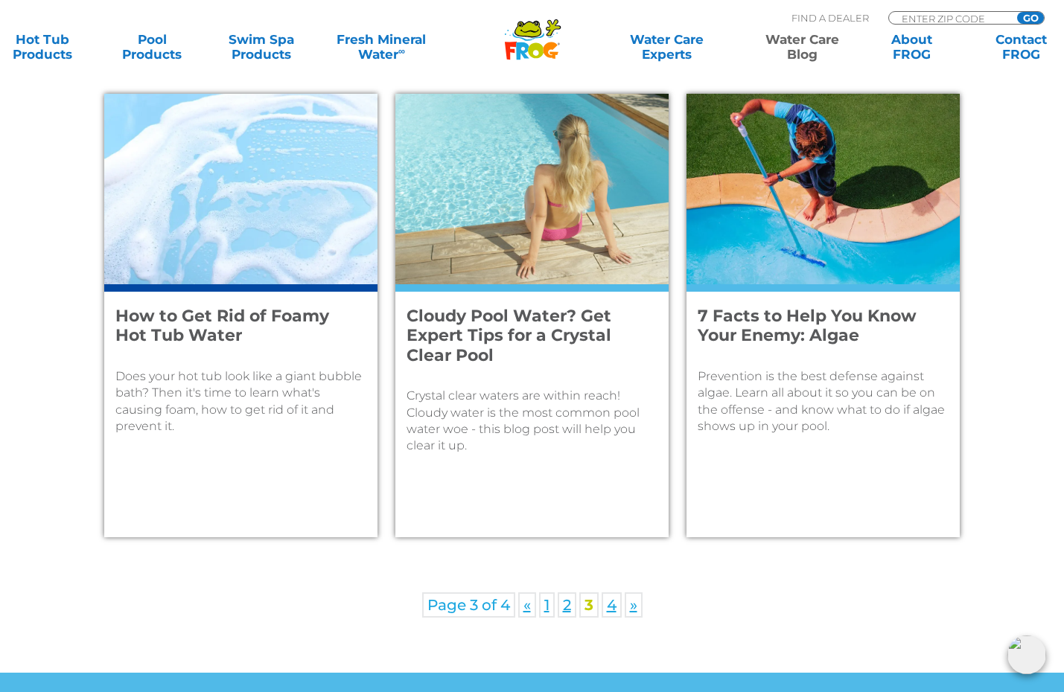
scroll to position [2096, 0]
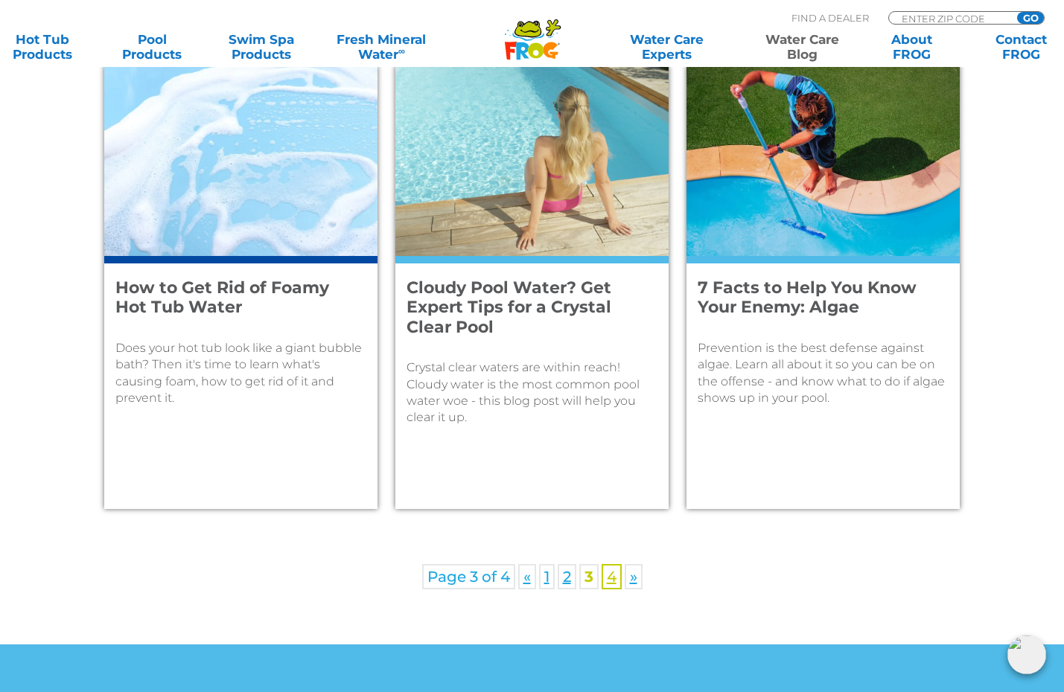
click at [610, 579] on link "4" at bounding box center [611, 576] width 20 height 25
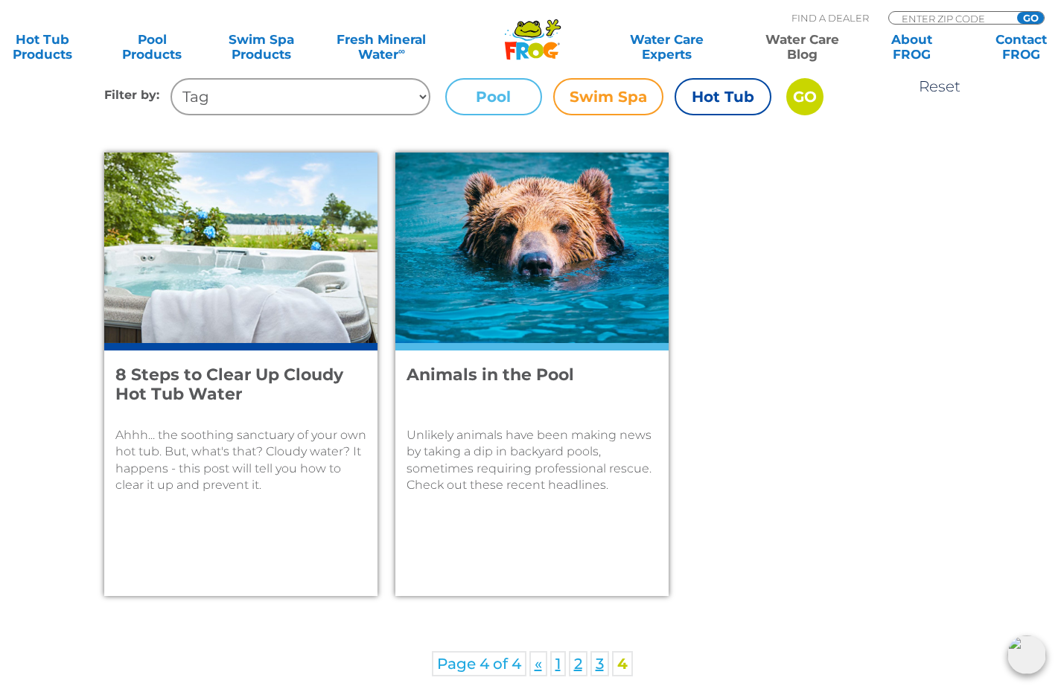
scroll to position [560, 0]
